Goal: Check status: Check status

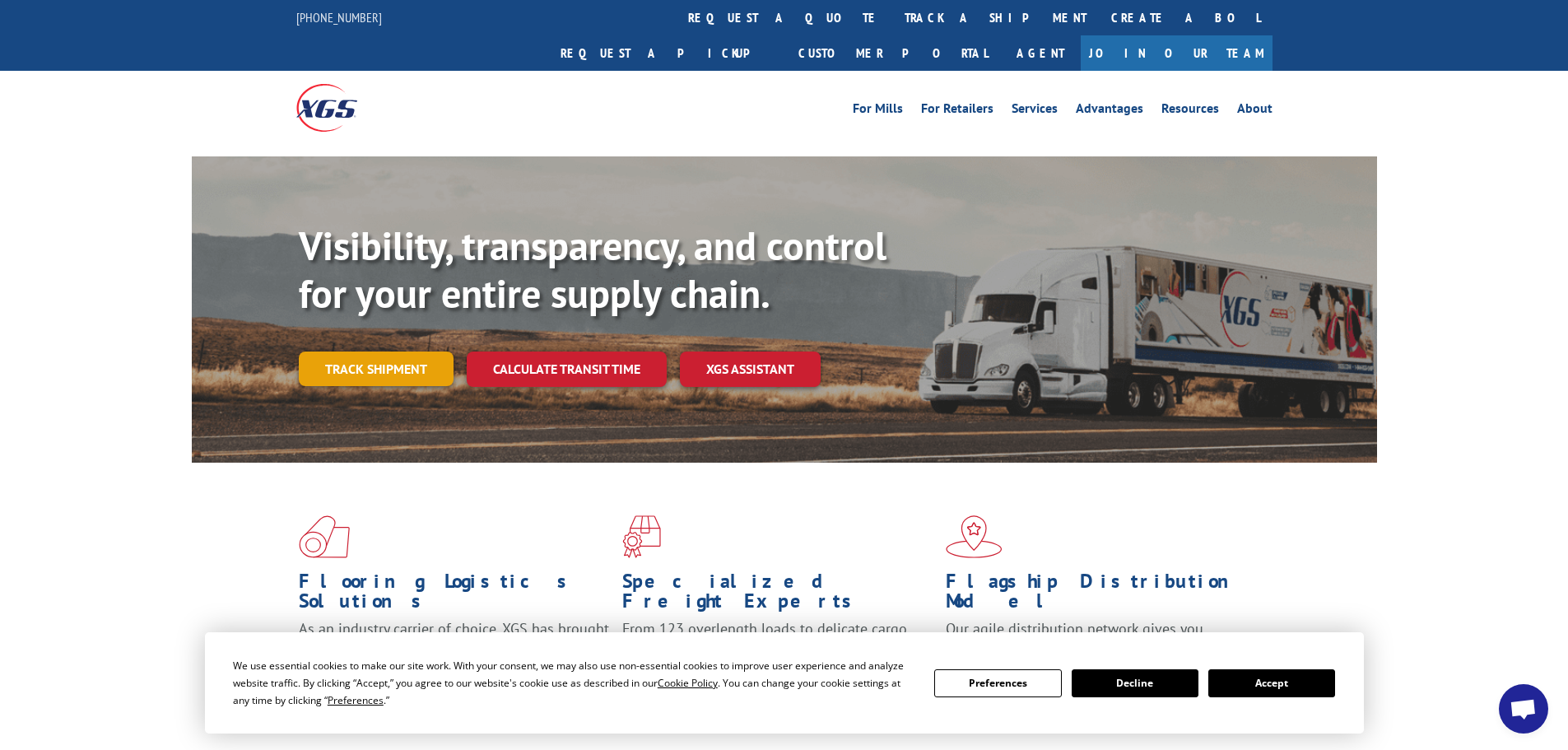
click at [395, 352] on link "Track shipment" at bounding box center [375, 368] width 155 height 34
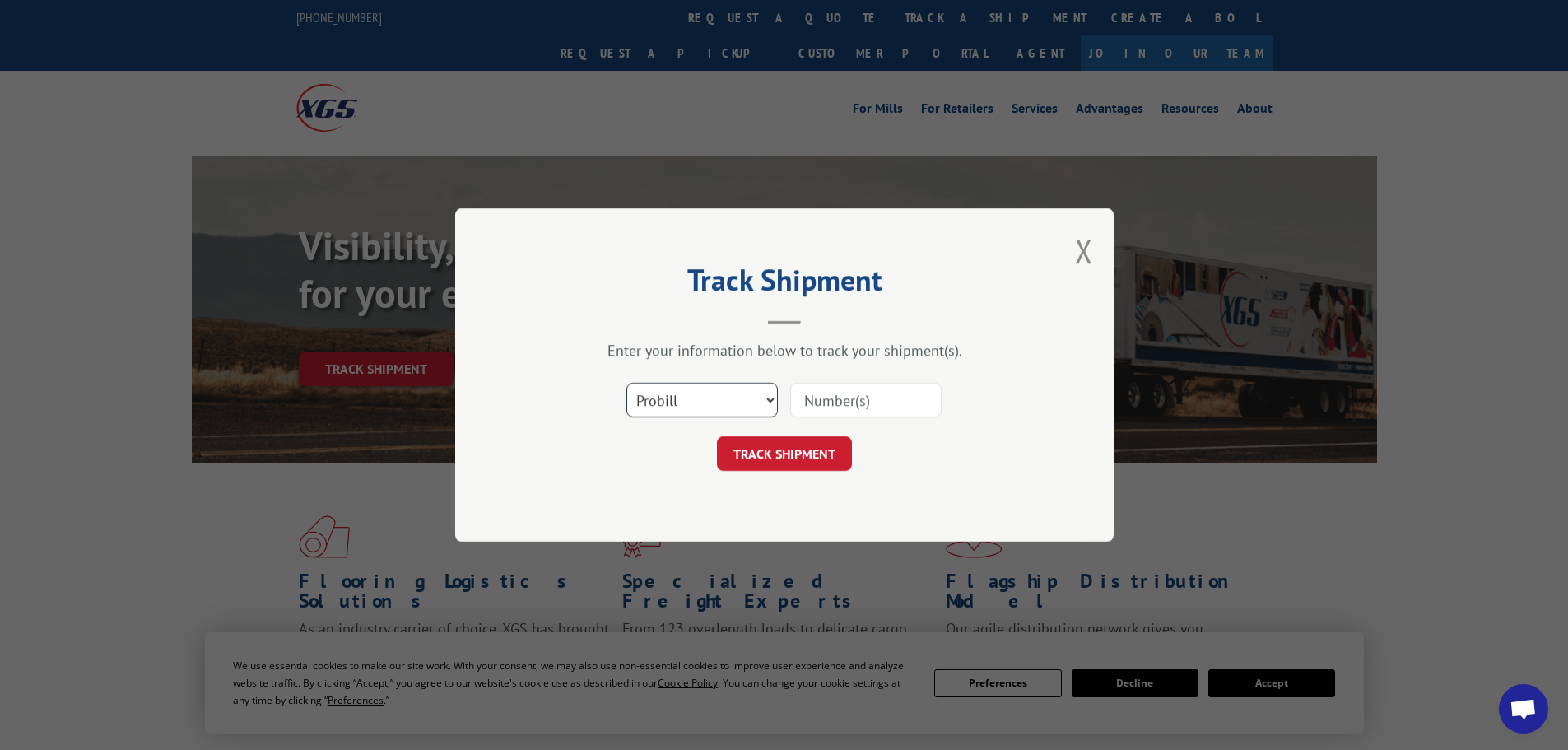
click at [655, 405] on select "Select category... Probill BOL PO" at bounding box center [702, 399] width 152 height 34
select select "bol"
click at [626, 383] on select "Select category... Probill BOL PO" at bounding box center [702, 399] width 152 height 34
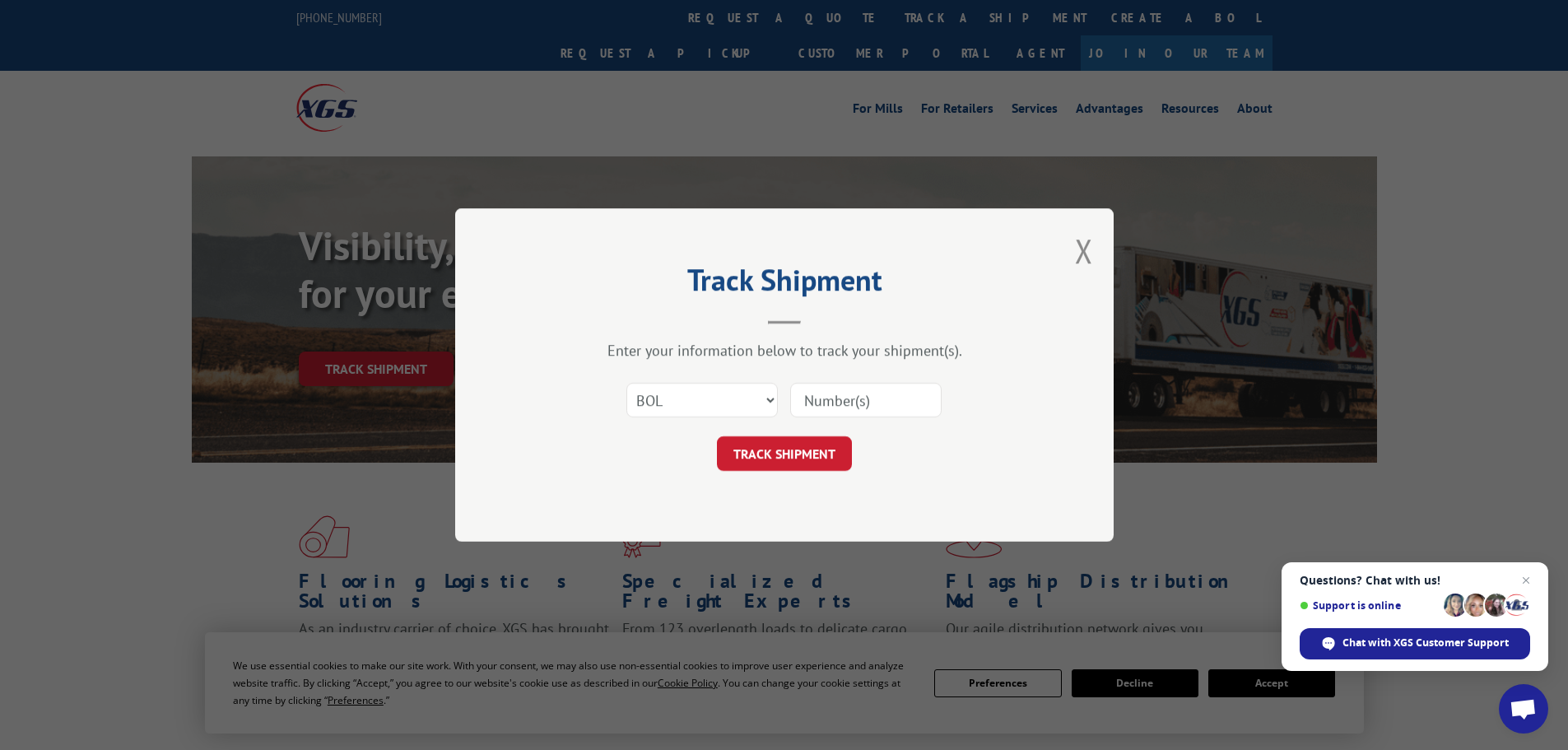
click at [853, 400] on input at bounding box center [866, 399] width 152 height 34
type input "CP-029923.A"
click at [779, 450] on button "TRACK SHIPMENT" at bounding box center [784, 453] width 135 height 34
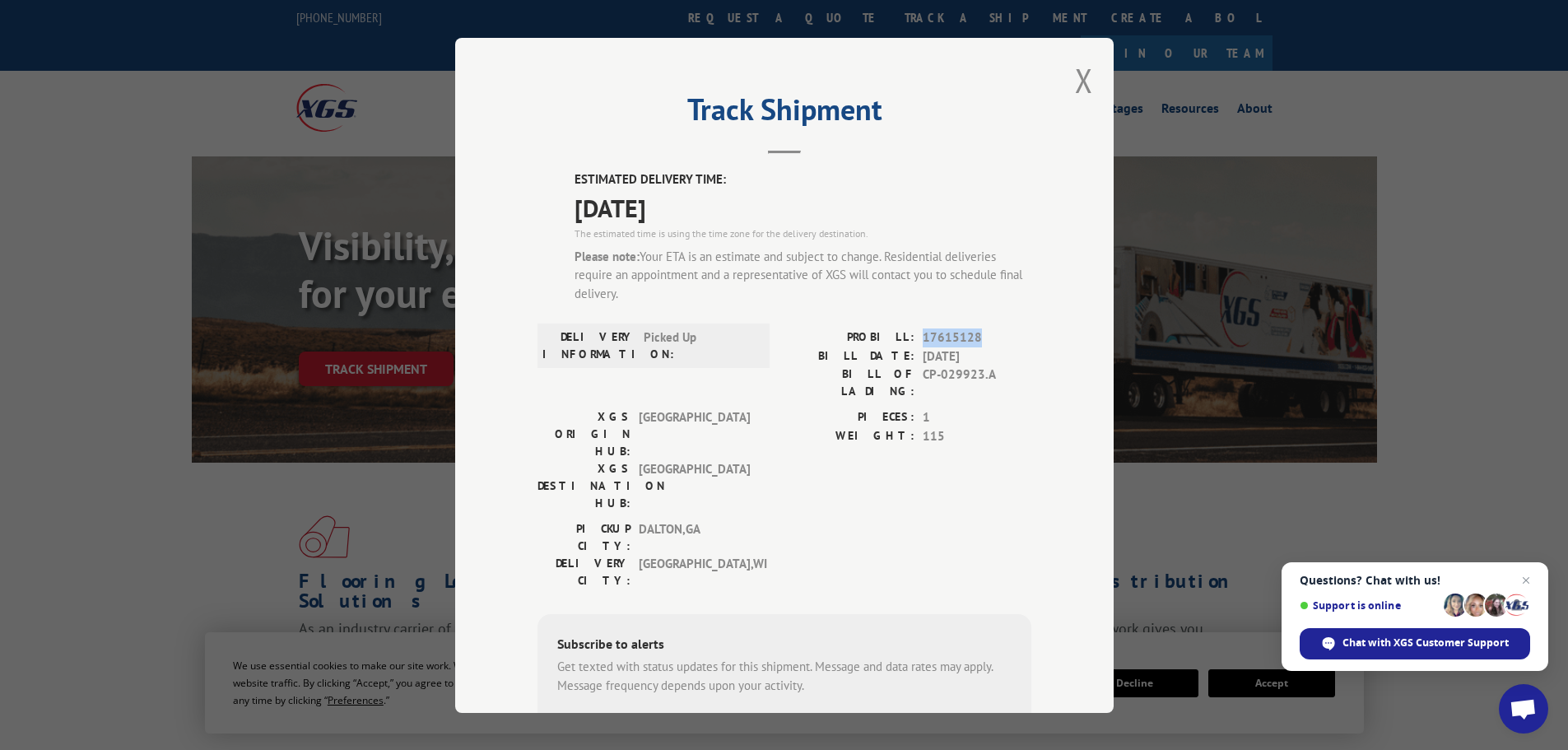
drag, startPoint x: 977, startPoint y: 335, endPoint x: 916, endPoint y: 332, distance: 61.1
click at [923, 332] on span "17615128" at bounding box center [976, 337] width 109 height 19
copy span "17615128"
